Goal: Information Seeking & Learning: Learn about a topic

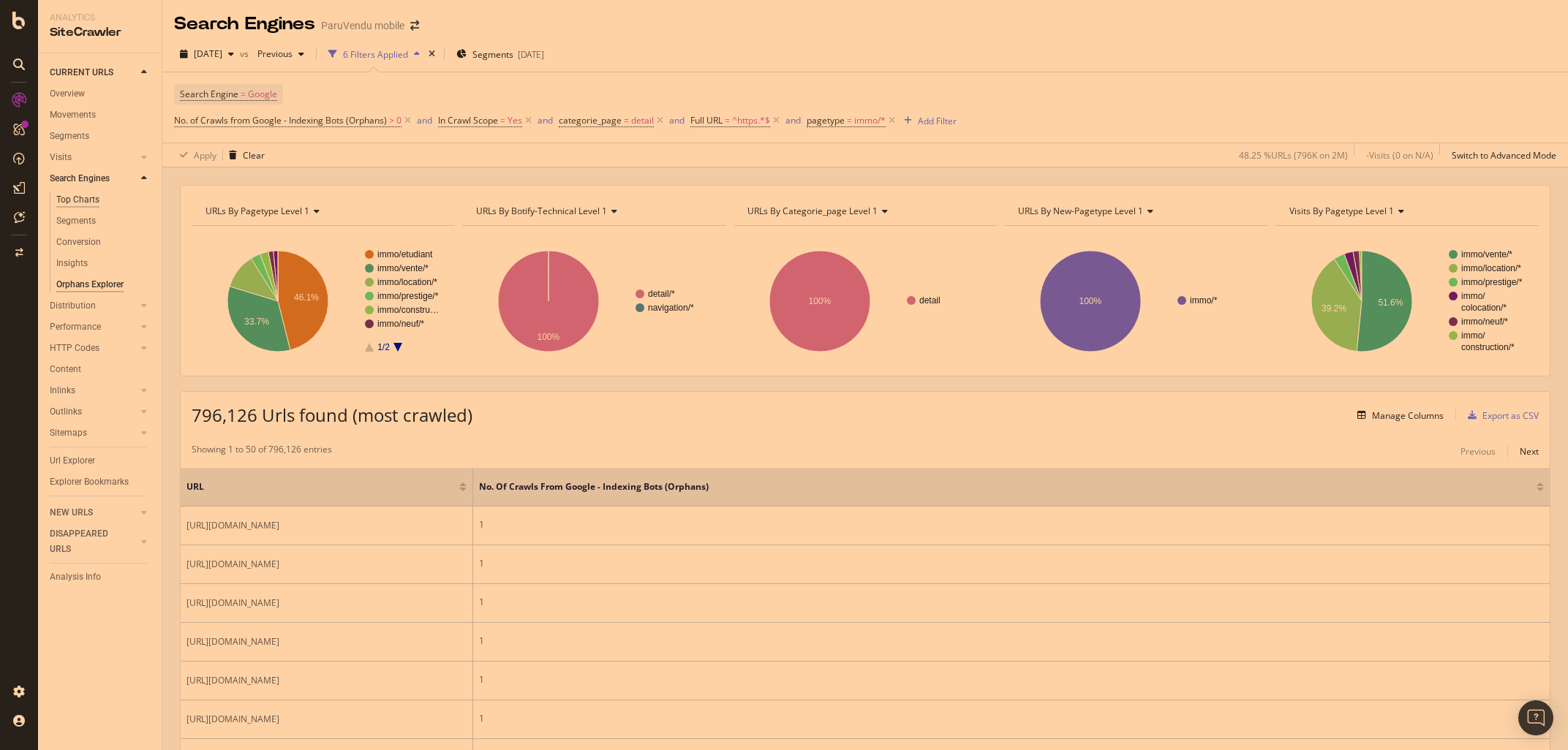
click at [84, 197] on div "Top Charts" at bounding box center [78, 200] width 43 height 16
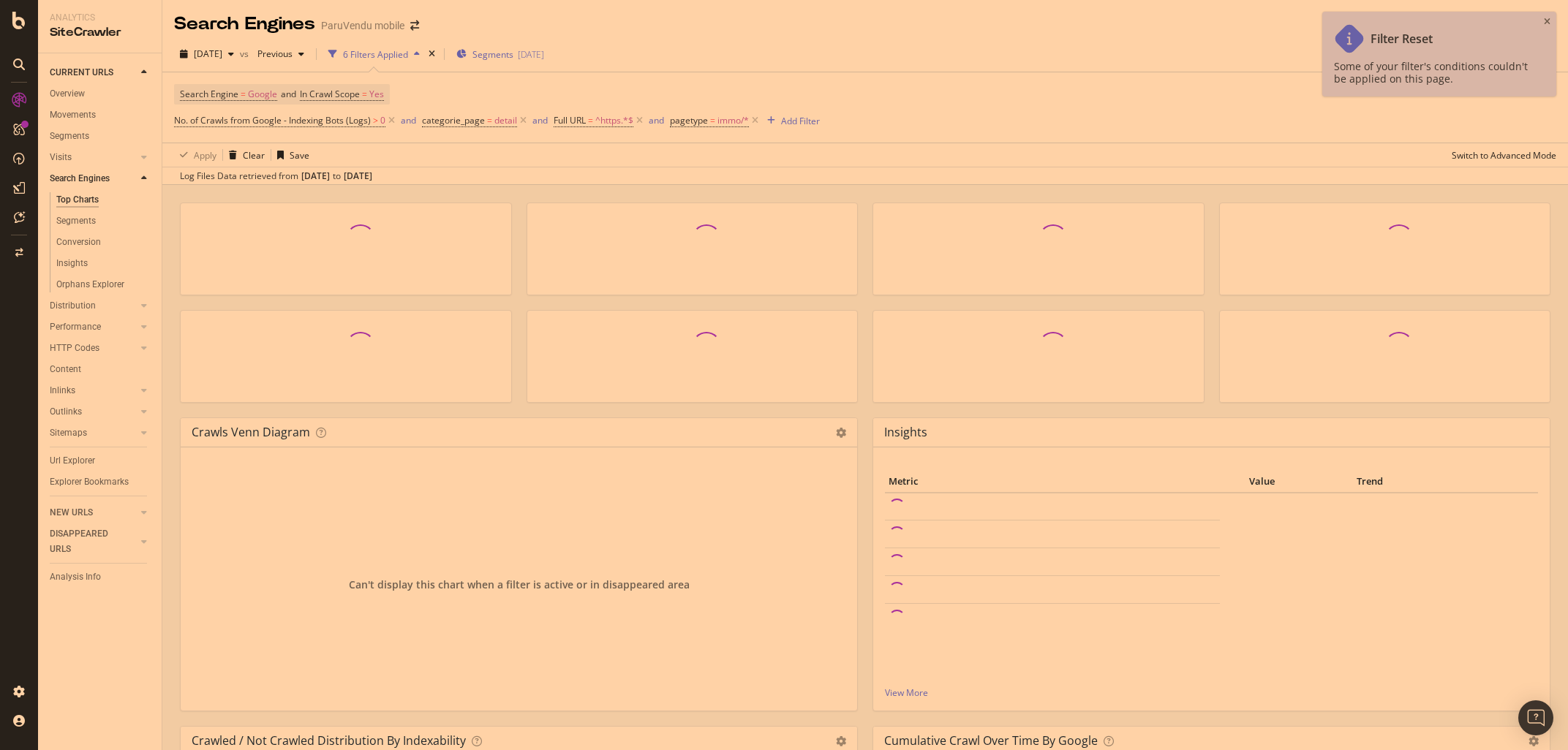
click at [514, 50] on span "Segments" at bounding box center [493, 55] width 41 height 13
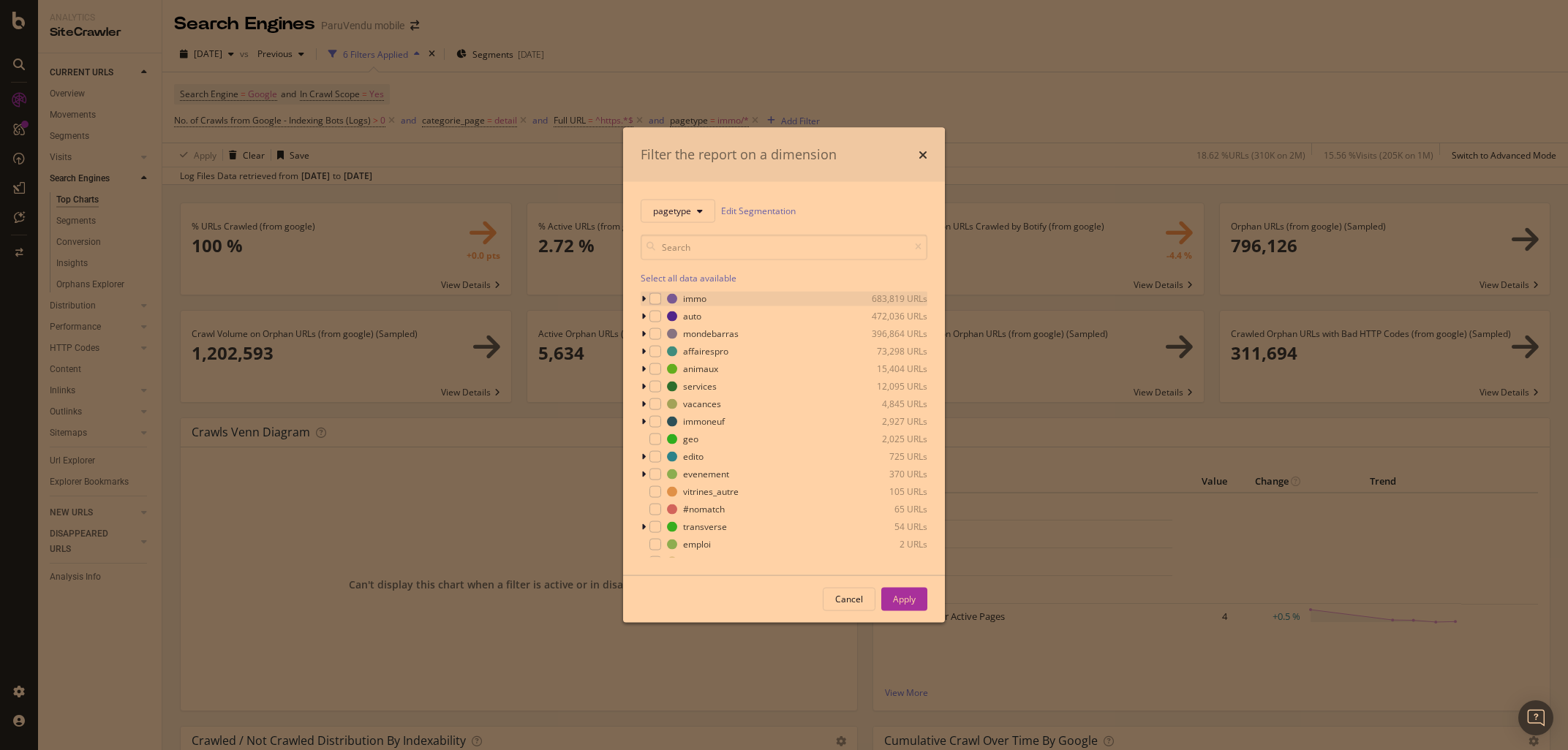
click at [643, 300] on icon "modal" at bounding box center [643, 298] width 5 height 9
click at [643, 300] on icon "modal" at bounding box center [643, 298] width 5 height 9
click at [642, 298] on icon "modal" at bounding box center [643, 298] width 5 height 9
click at [656, 407] on div "modal" at bounding box center [654, 403] width 9 height 15
